Goal: Communication & Community: Answer question/provide support

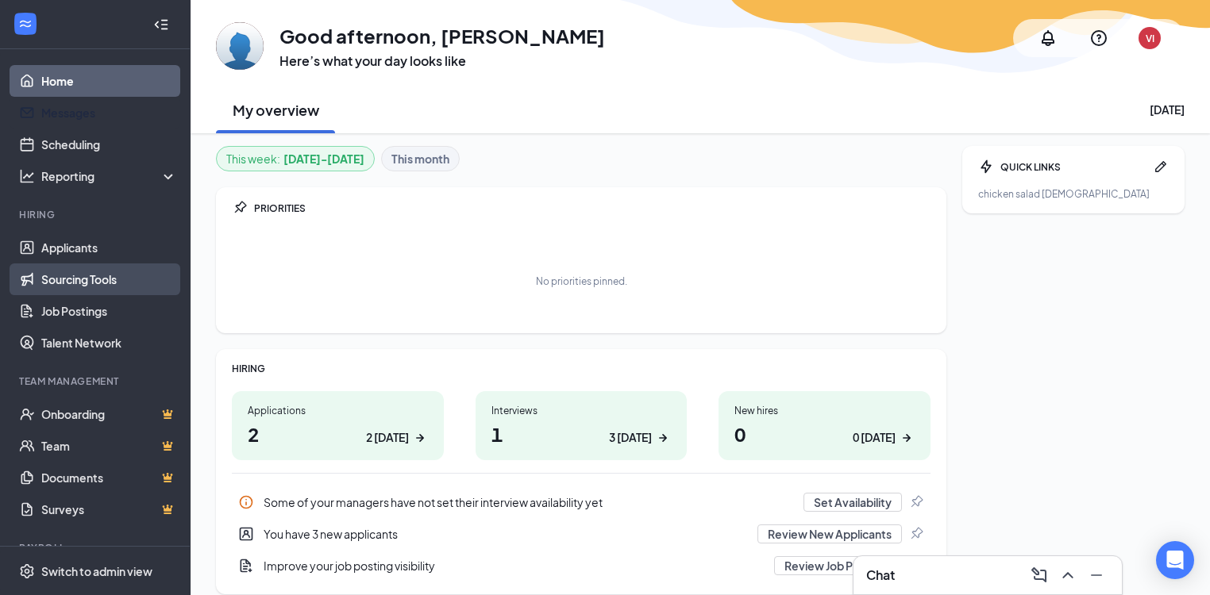
drag, startPoint x: 83, startPoint y: 102, endPoint x: 156, endPoint y: 287, distance: 198.9
click at [83, 102] on link "Messages" at bounding box center [109, 113] width 136 height 32
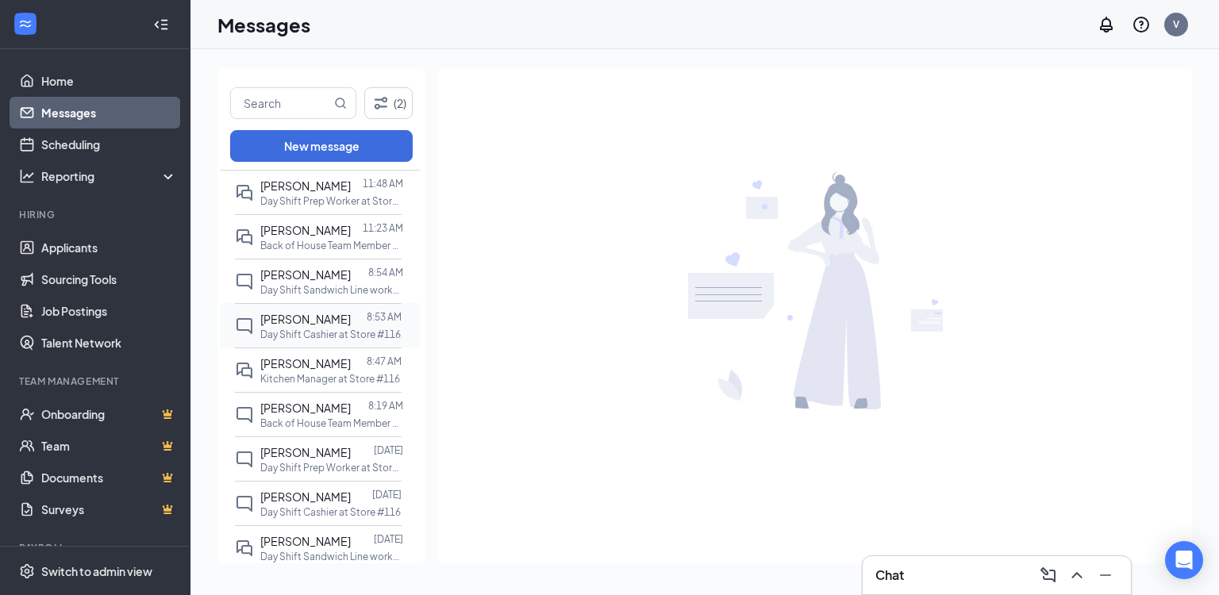
scroll to position [64, 0]
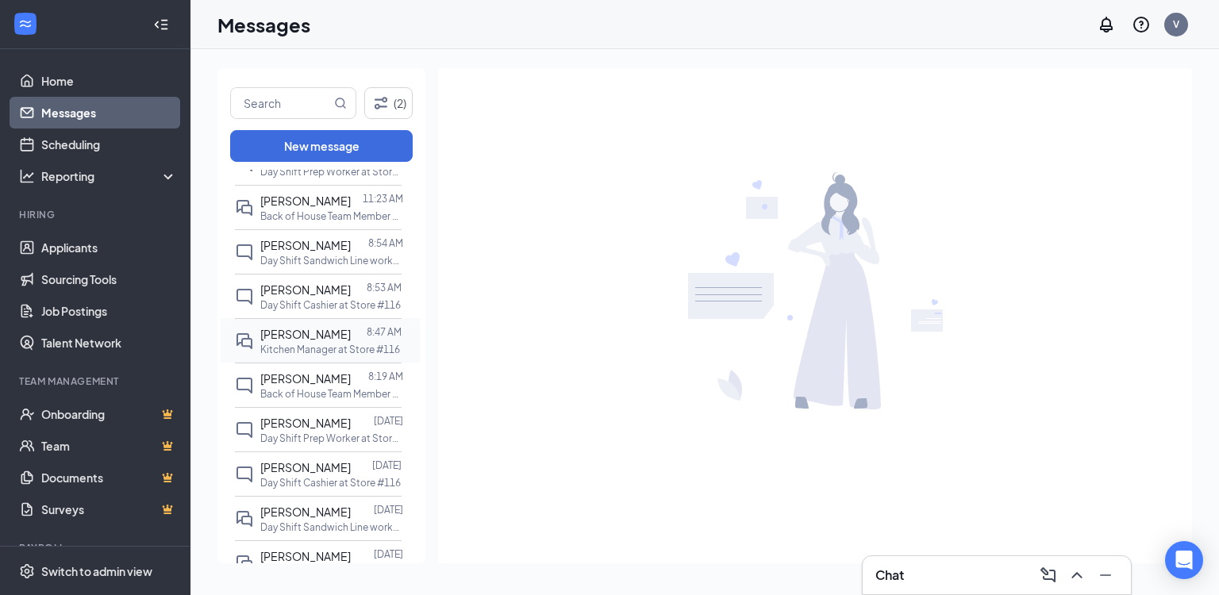
click at [296, 356] on p "Kitchen Manager at Store #116" at bounding box center [330, 349] width 140 height 13
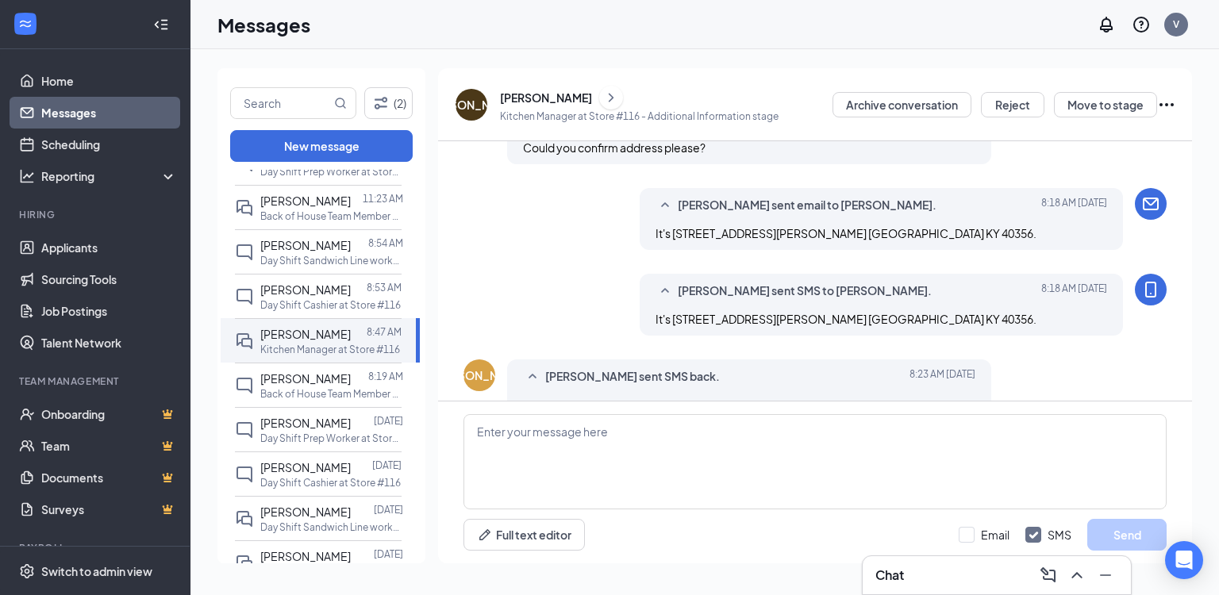
scroll to position [594, 0]
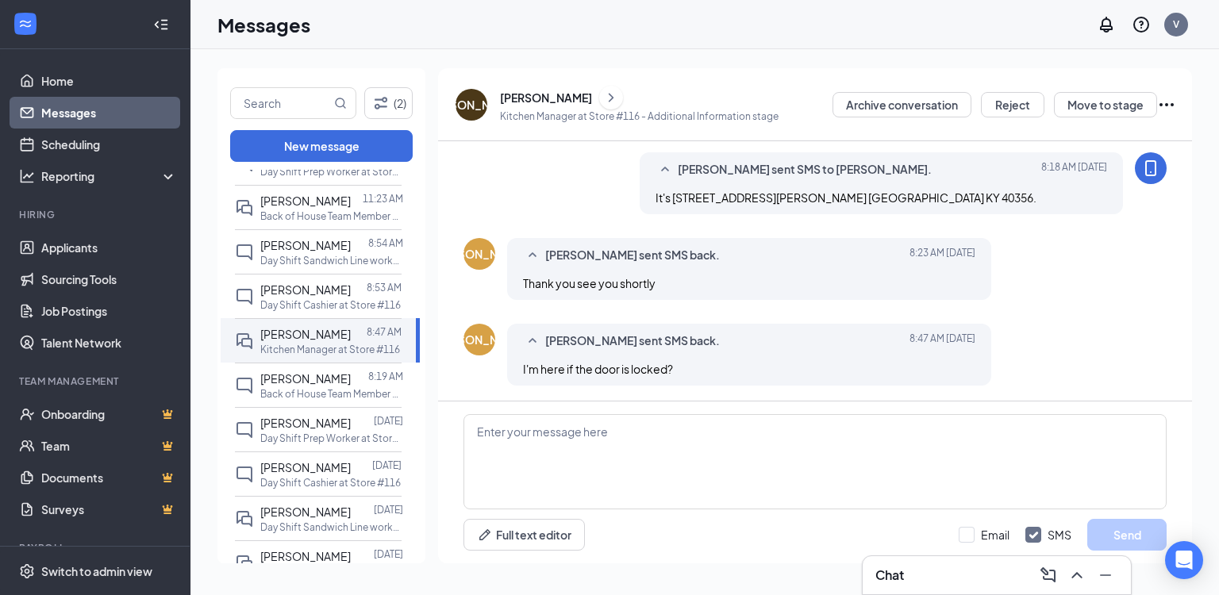
click at [526, 97] on div "[PERSON_NAME]" at bounding box center [546, 98] width 92 height 16
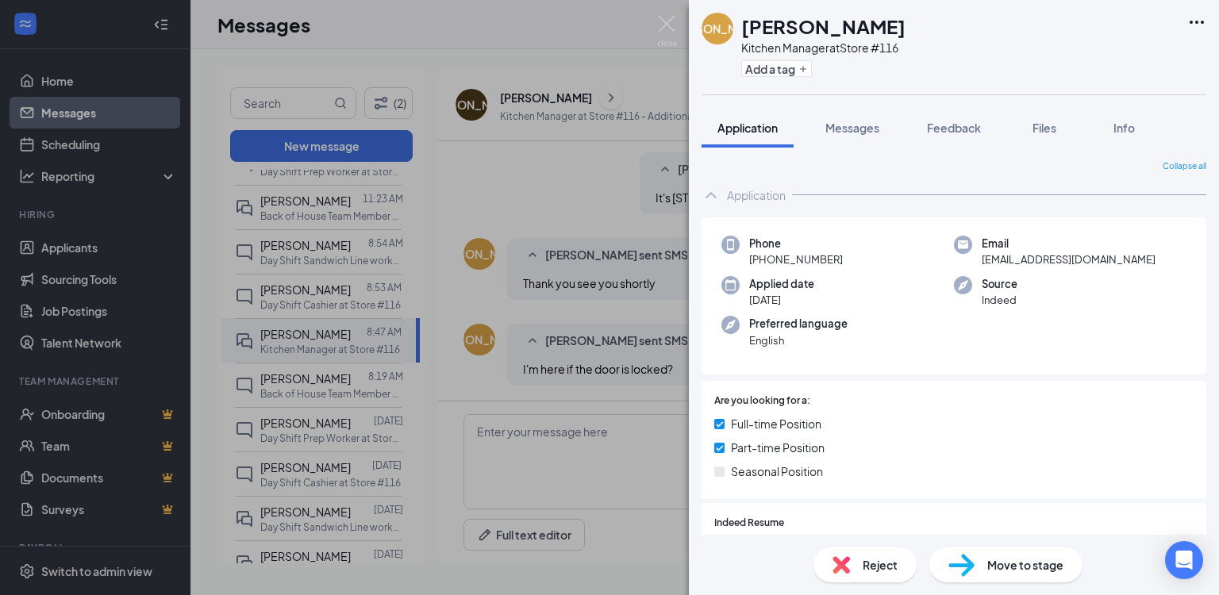
click at [520, 177] on div "JA [PERSON_NAME] Kitchen Manager at Store #116 Add a tag Application Messages F…" at bounding box center [609, 297] width 1219 height 595
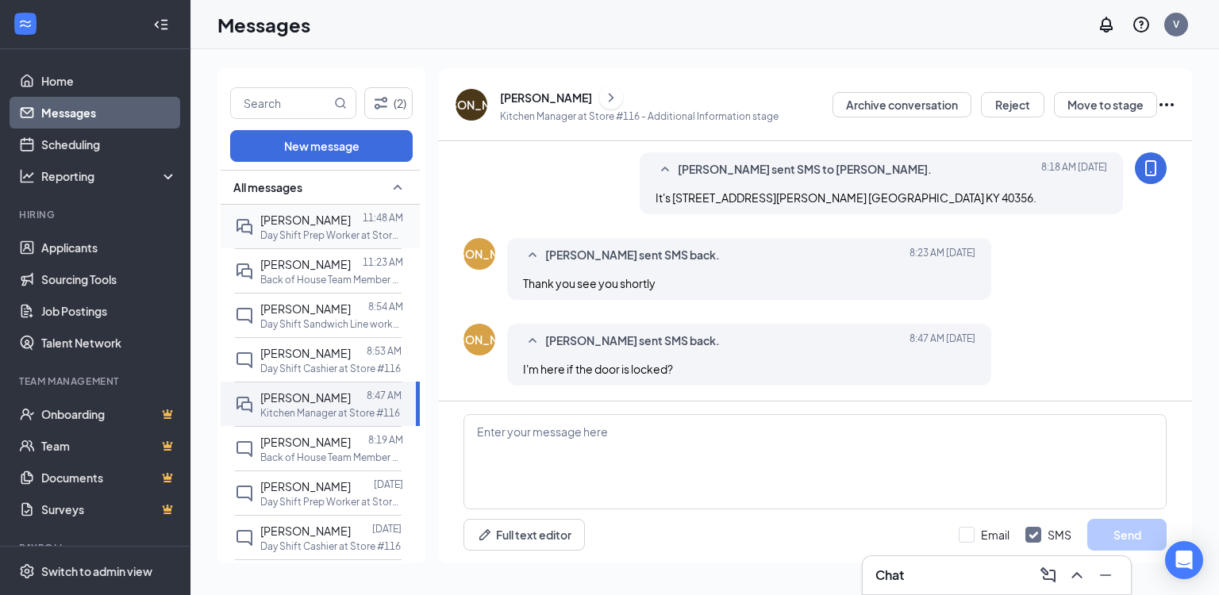
click at [283, 225] on div "[PERSON_NAME]" at bounding box center [305, 219] width 90 height 17
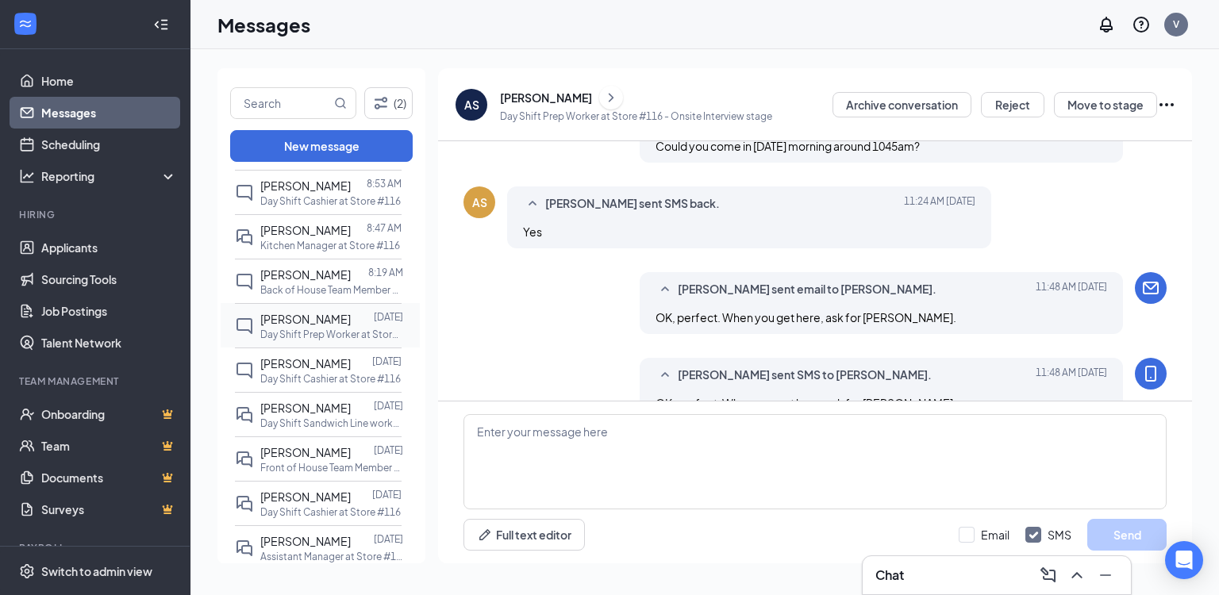
scroll to position [191, 0]
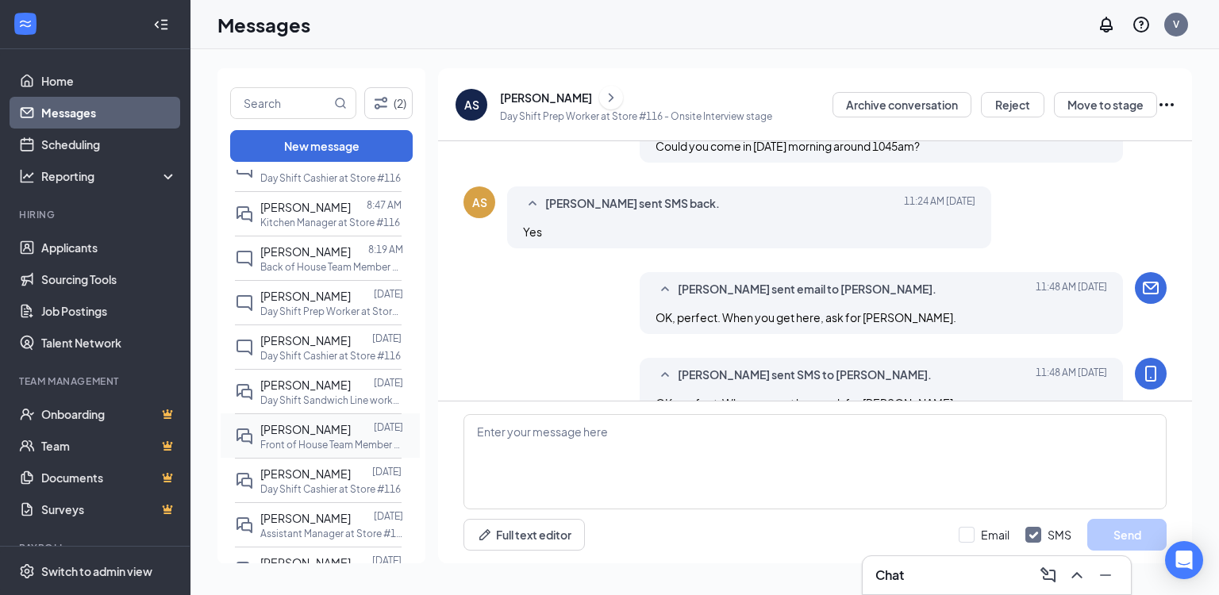
click at [301, 437] on span "[PERSON_NAME]" at bounding box center [305, 429] width 90 height 14
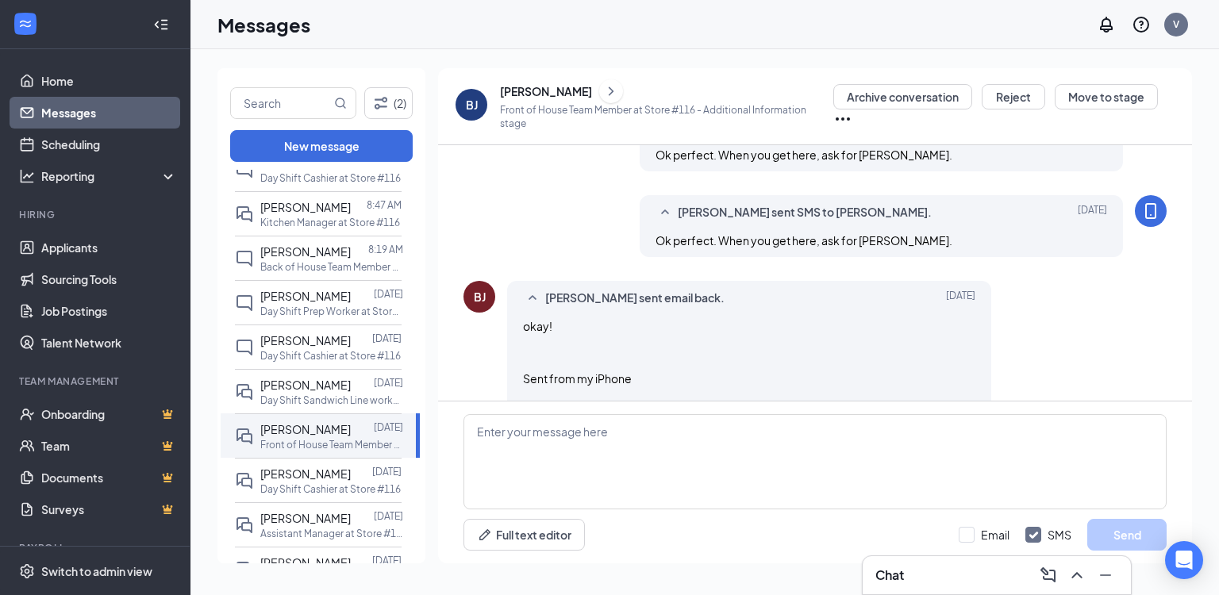
scroll to position [918, 0]
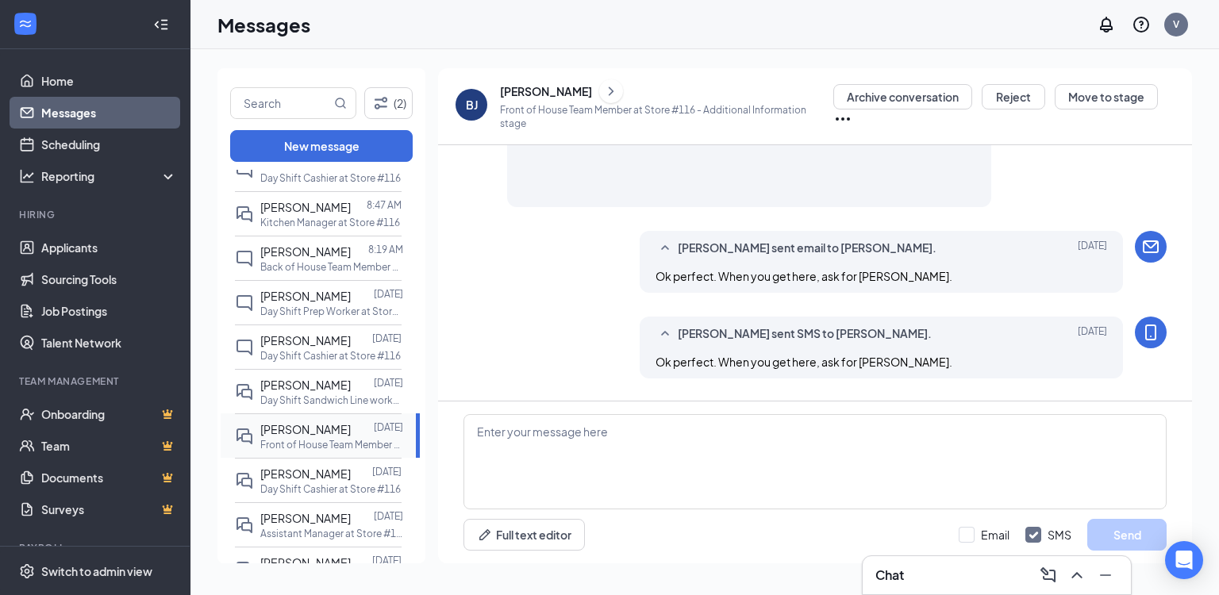
click at [320, 437] on span "[PERSON_NAME]" at bounding box center [305, 429] width 90 height 14
click at [526, 94] on div "[PERSON_NAME]" at bounding box center [546, 91] width 92 height 16
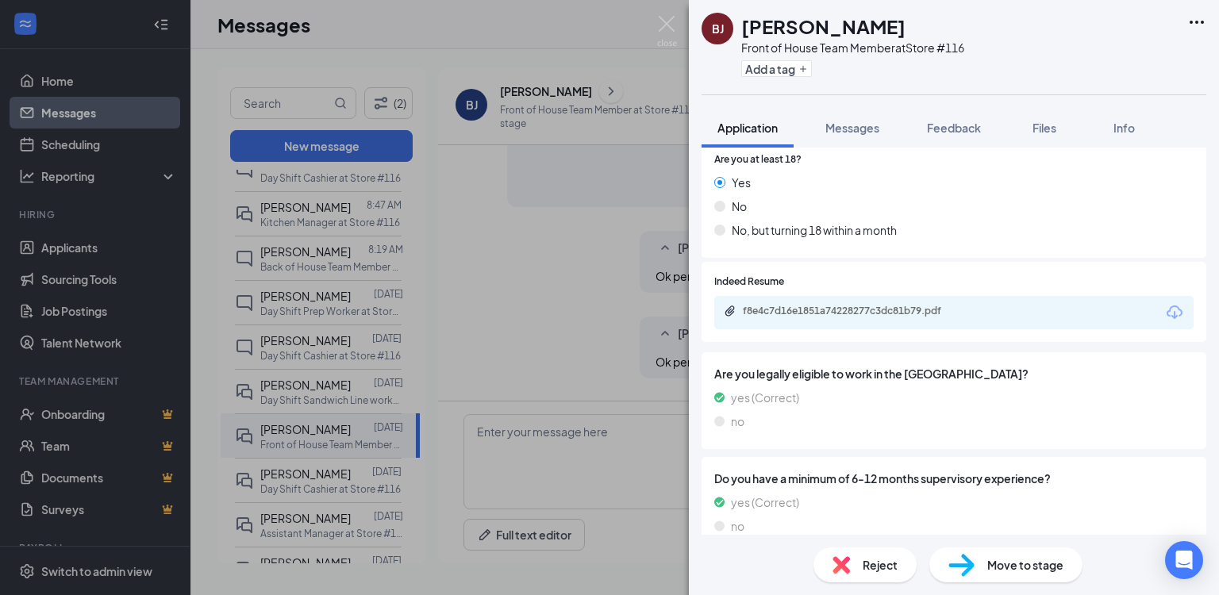
scroll to position [318, 0]
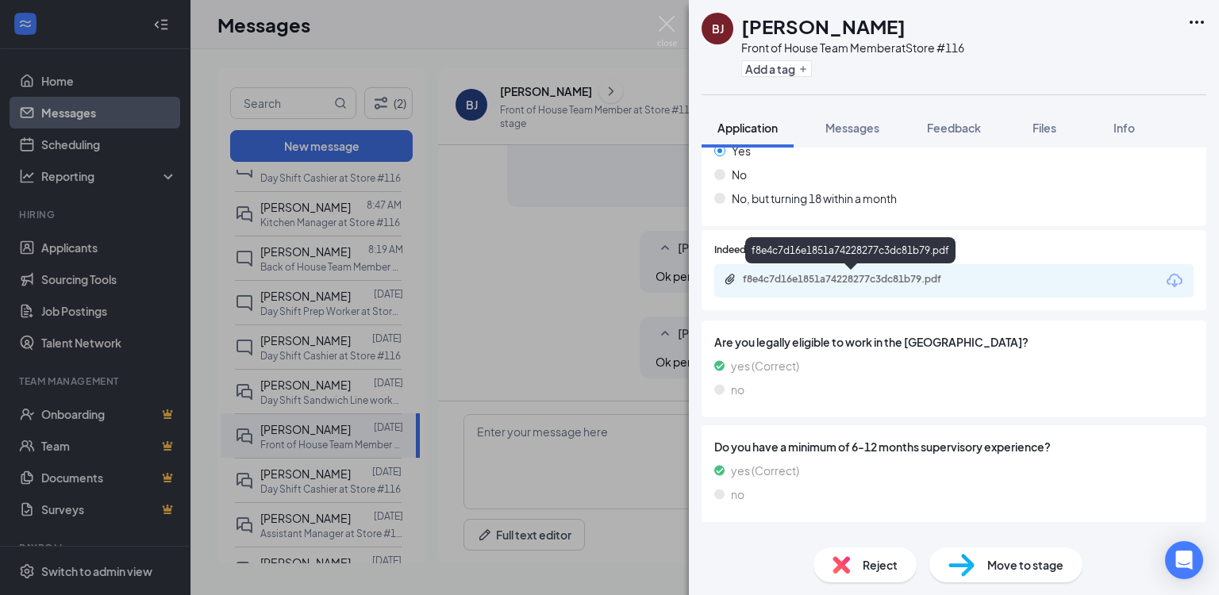
click at [799, 279] on div "f8e4c7d16e1851a74228277c3dc81b79.pdf" at bounding box center [854, 279] width 222 height 13
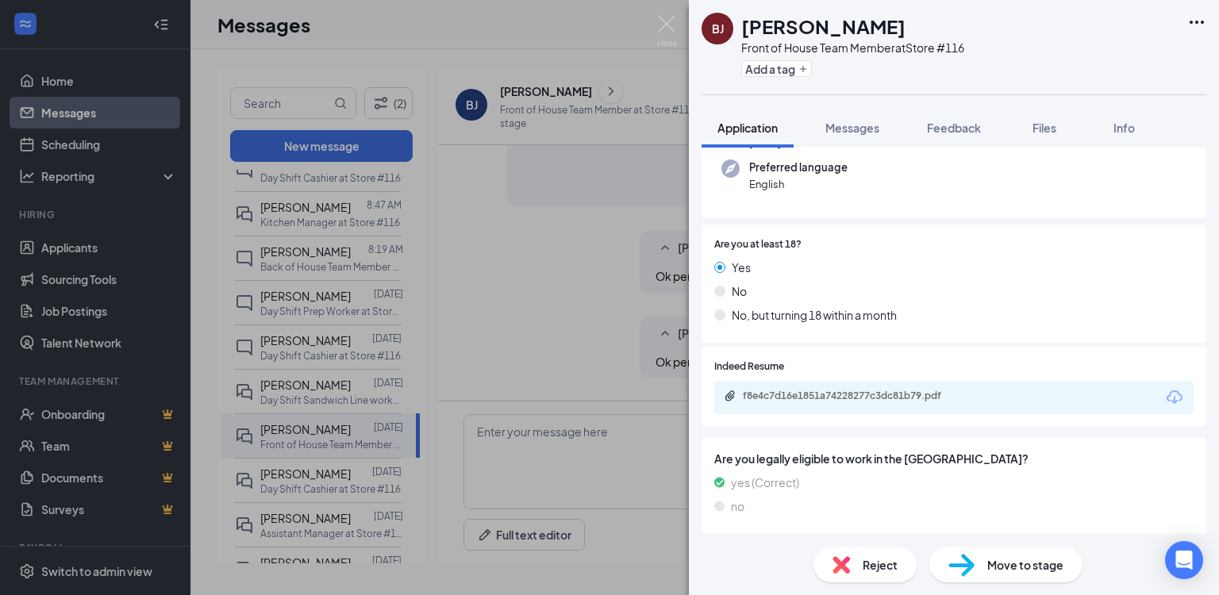
scroll to position [0, 0]
